Goal: Navigation & Orientation: Find specific page/section

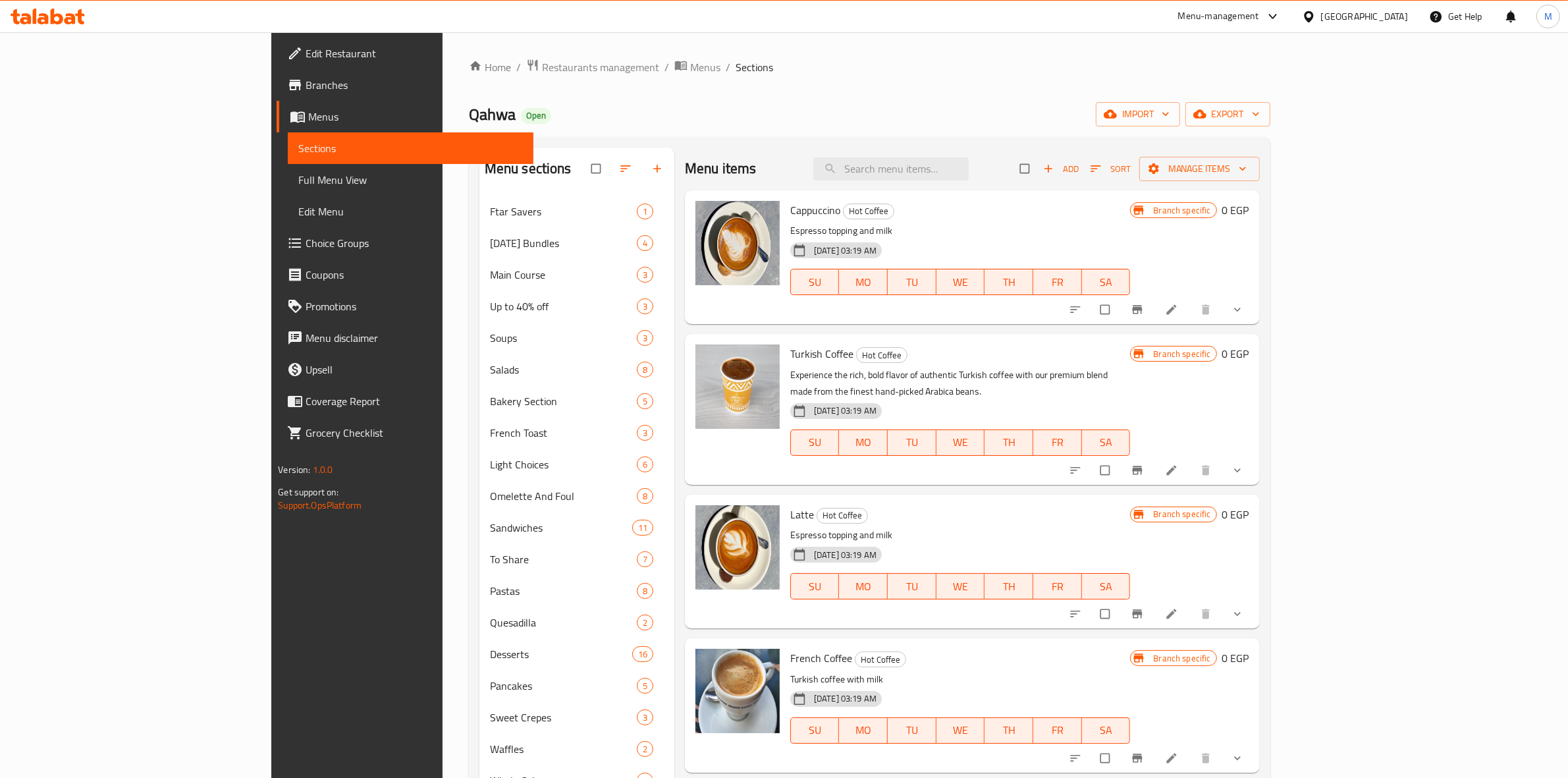
click at [468, 56] on div "Home / Restaurants management / Menus / Sections Qahwa Open import export Menu …" at bounding box center [870, 720] width 854 height 1376
click at [469, 89] on div "Home / Restaurants management / Menus / Sections Qahwa Open import export Menu …" at bounding box center [870, 720] width 802 height 1323
click at [443, 48] on div "Home / Restaurants management / Menus / Sections Qahwa Open import export Menu …" at bounding box center [870, 720] width 854 height 1376
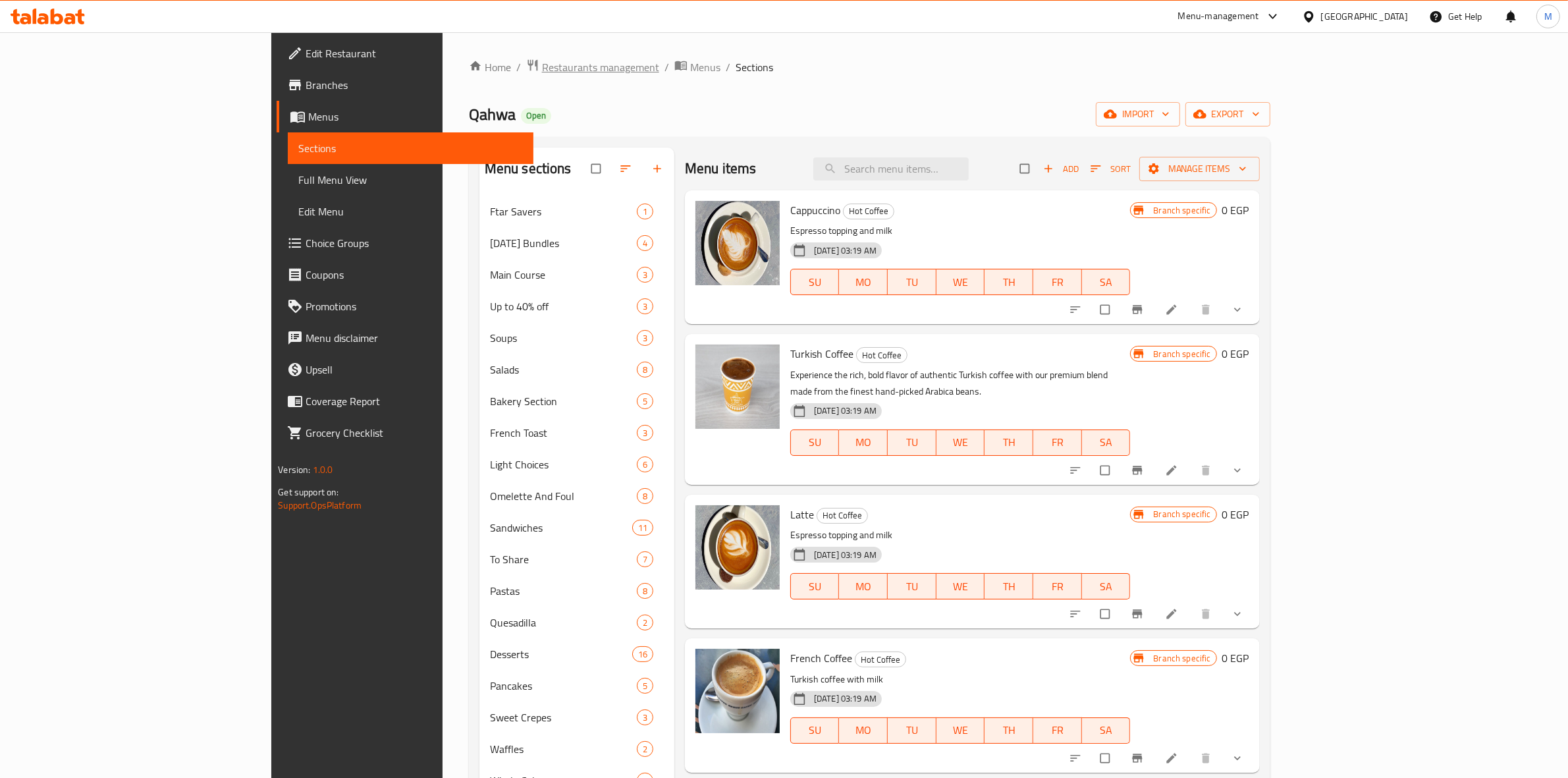
click at [542, 67] on span "Restaurants management" at bounding box center [601, 67] width 117 height 16
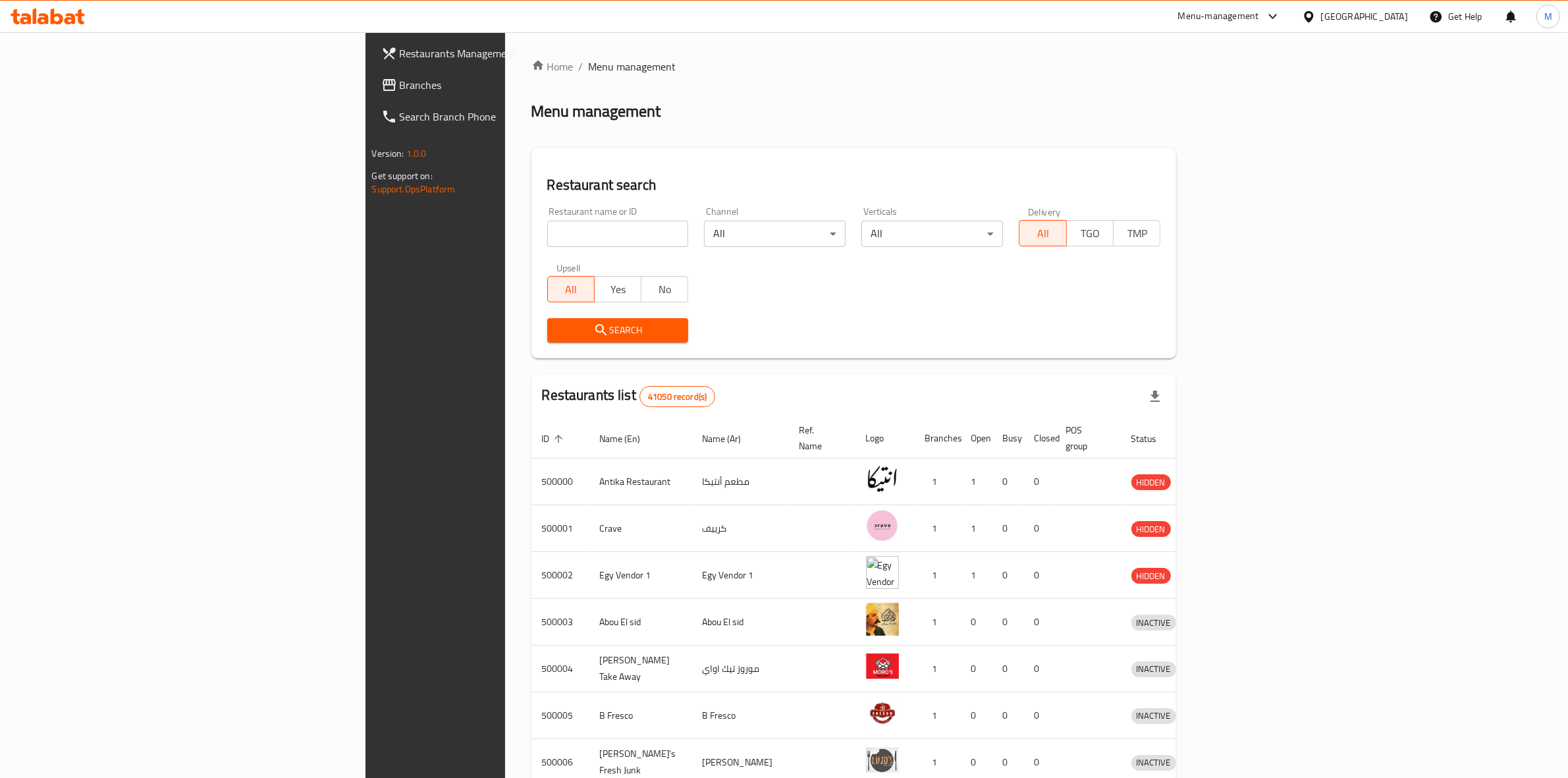
click at [371, 64] on link "Restaurants Management" at bounding box center [499, 53] width 257 height 31
